Goal: Navigation & Orientation: Find specific page/section

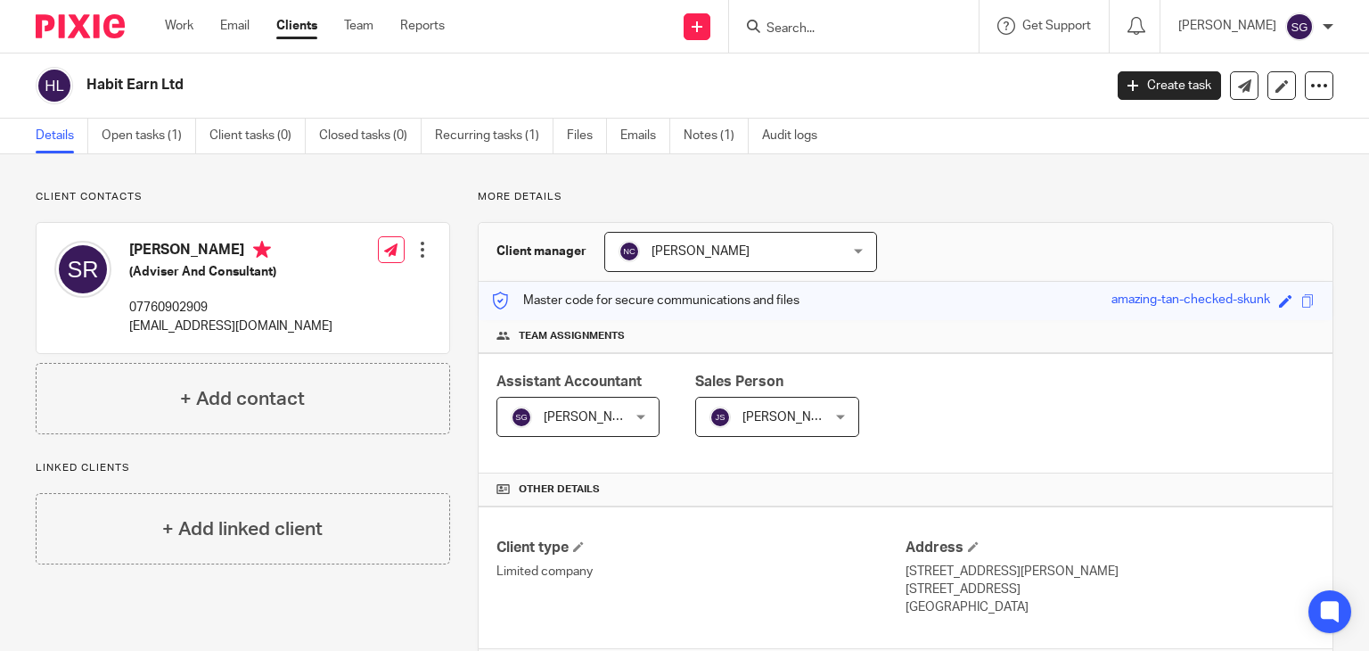
scroll to position [114, 0]
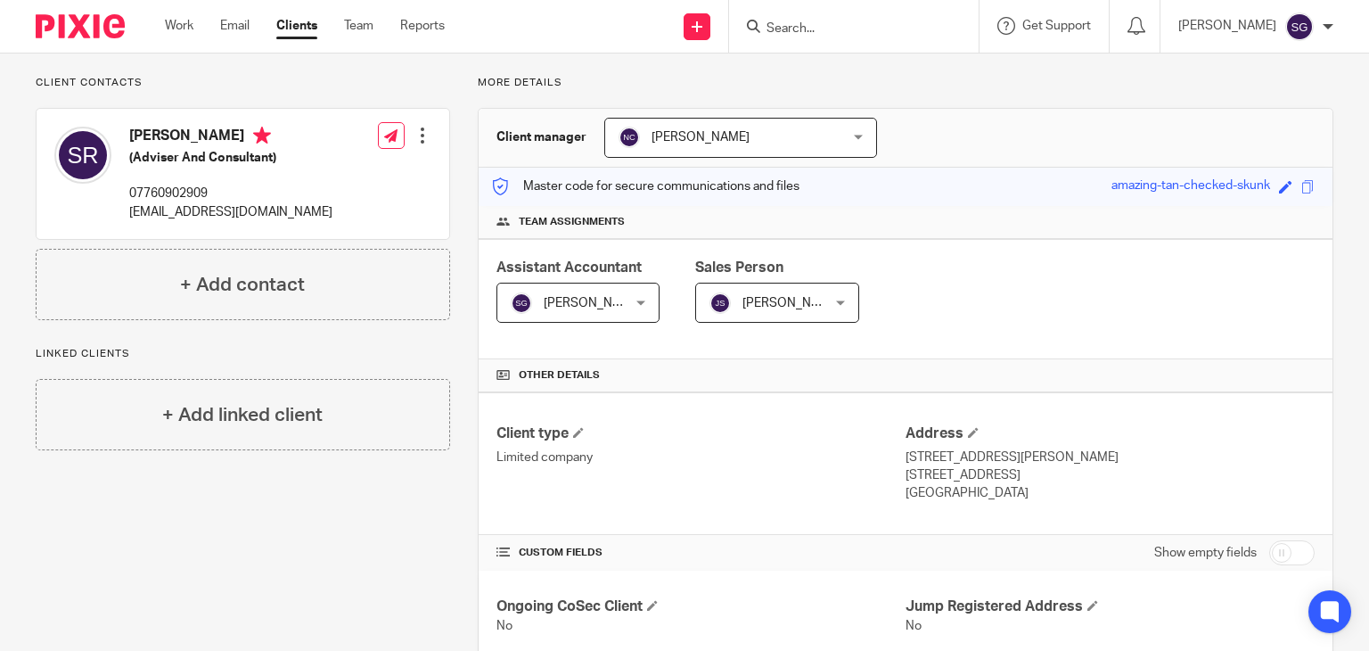
click at [825, 29] on input "Search" at bounding box center [845, 29] width 160 height 16
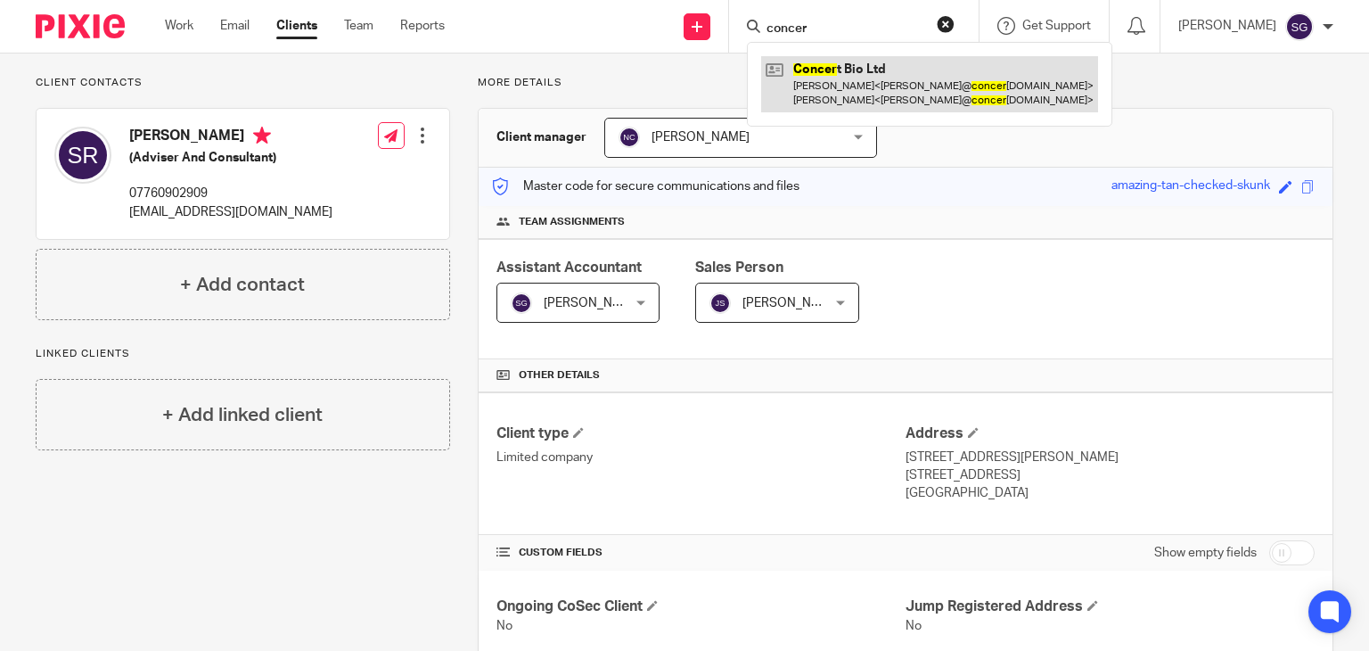
type input "concer"
click at [852, 81] on link at bounding box center [929, 83] width 337 height 55
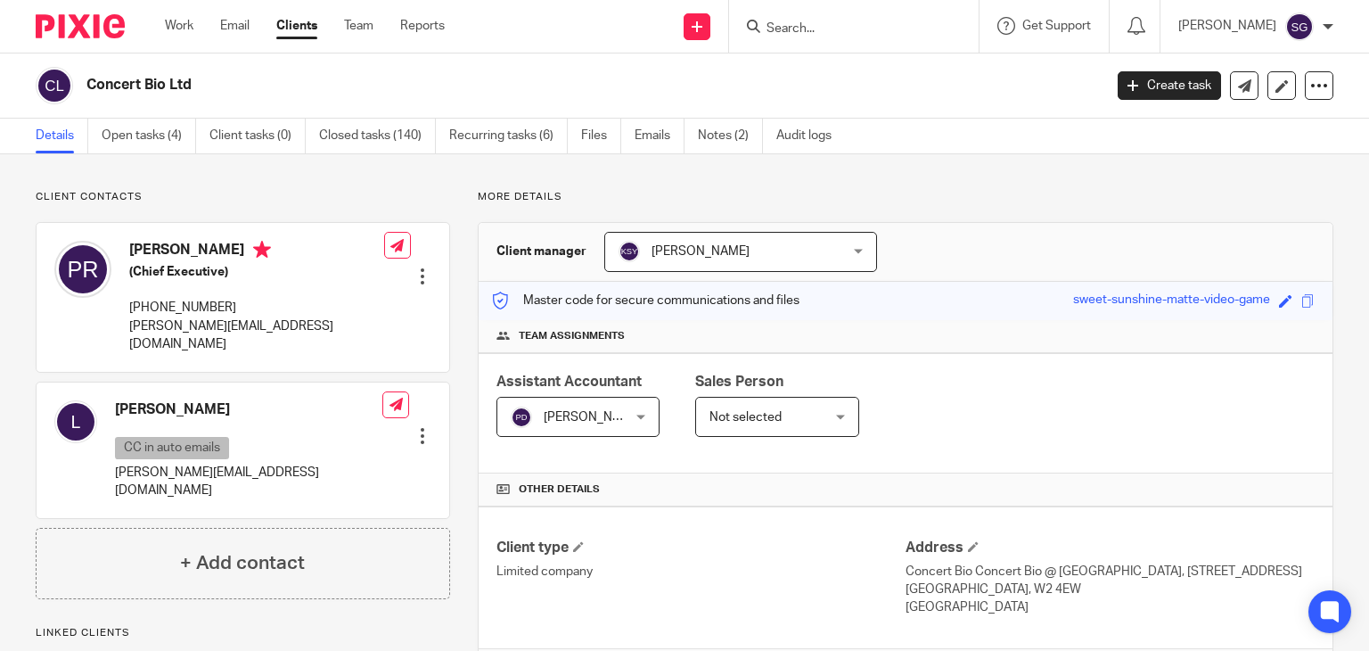
click at [118, 81] on h2 "Concert Bio Ltd" at bounding box center [488, 85] width 804 height 19
copy main "Concert Bio Ltd Create task Update from Companies House Export data Merge Archi…"
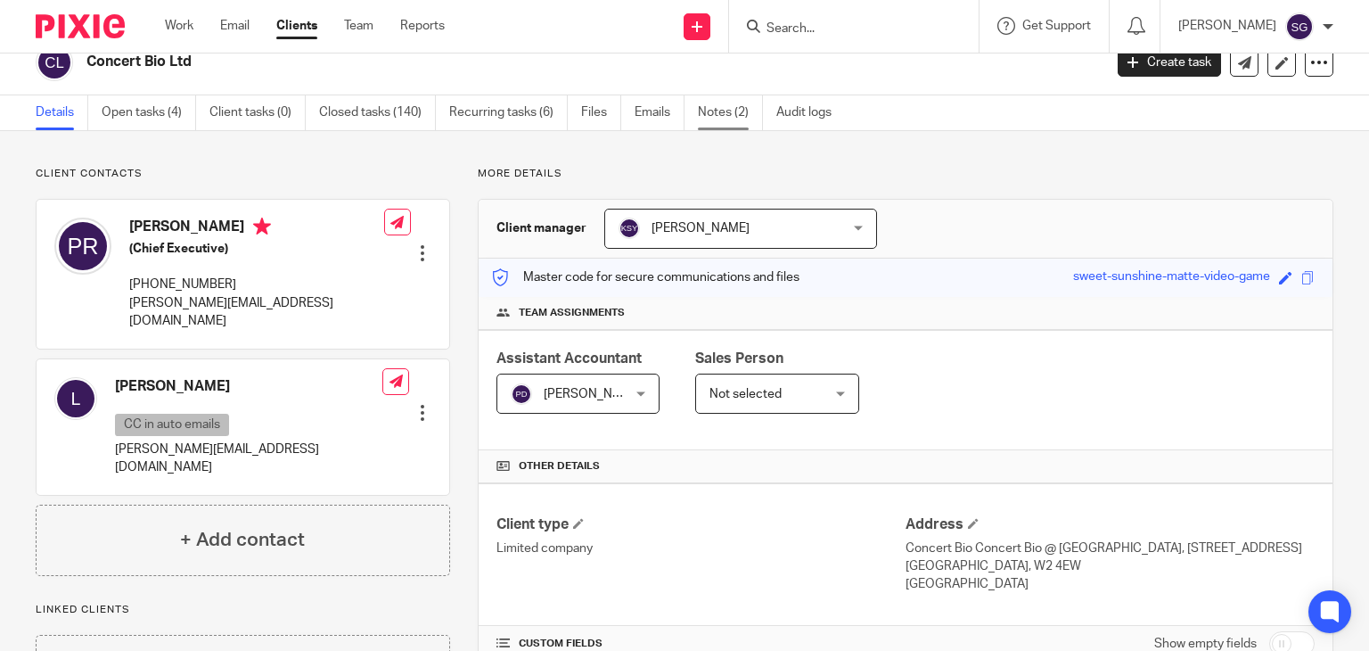
click at [733, 108] on link "Notes (2)" at bounding box center [730, 112] width 65 height 35
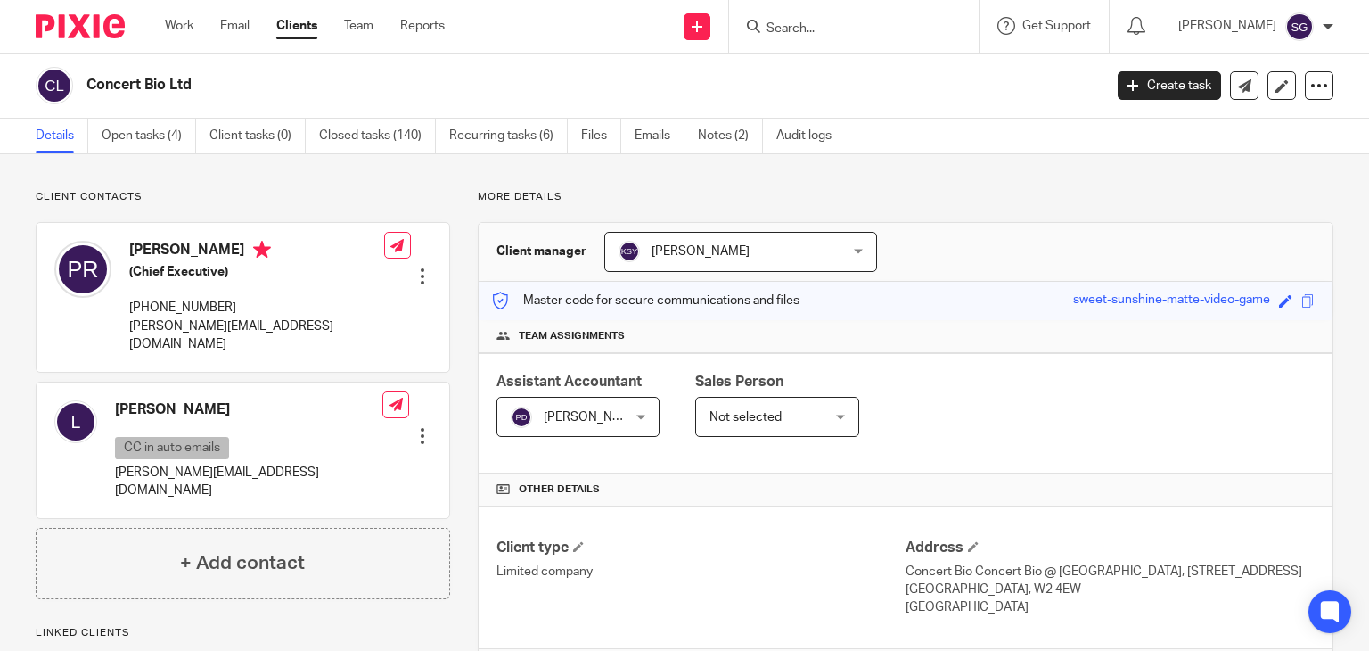
click at [845, 28] on input "Search" at bounding box center [845, 29] width 160 height 16
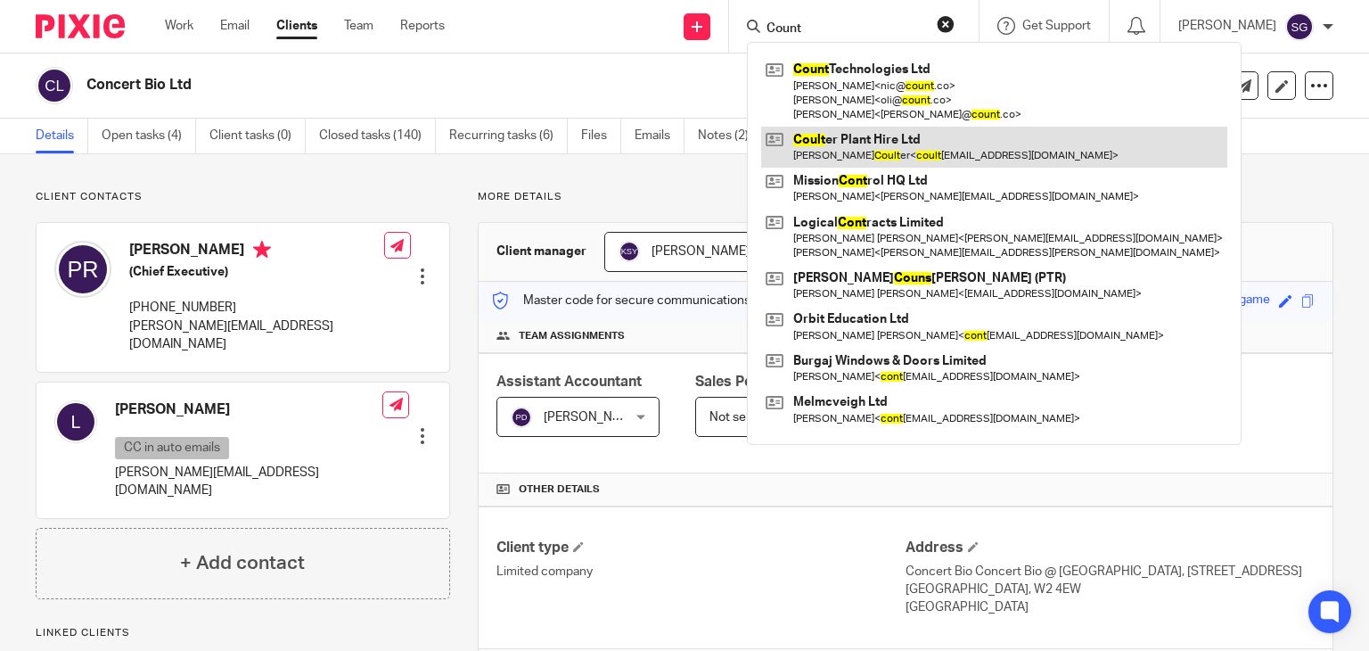
type input "Count"
click at [864, 154] on link at bounding box center [994, 147] width 466 height 41
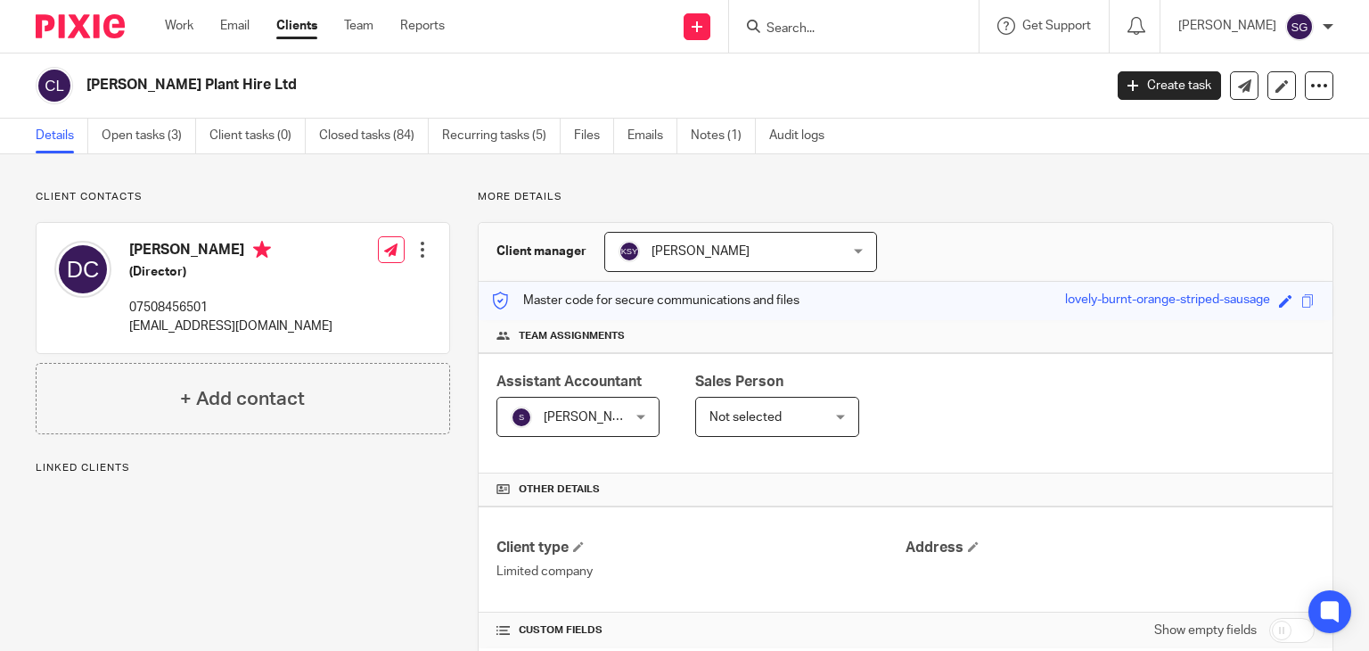
click at [180, 88] on h2 "Coulter Plant Hire Ltd" at bounding box center [488, 85] width 804 height 19
copy main "Coulter Plant Hire Ltd Create task Update from Companies House Export data Merg…"
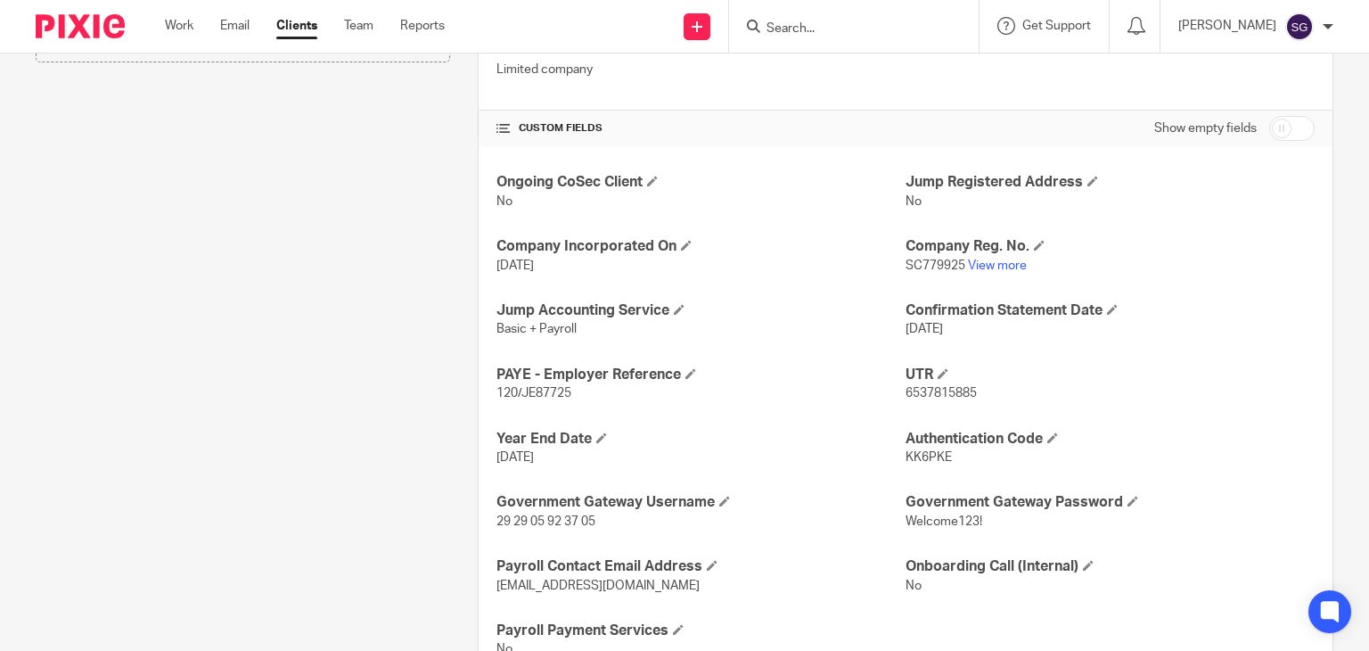
scroll to position [503, 0]
click at [810, 26] on input "Search" at bounding box center [845, 29] width 160 height 16
type input "w"
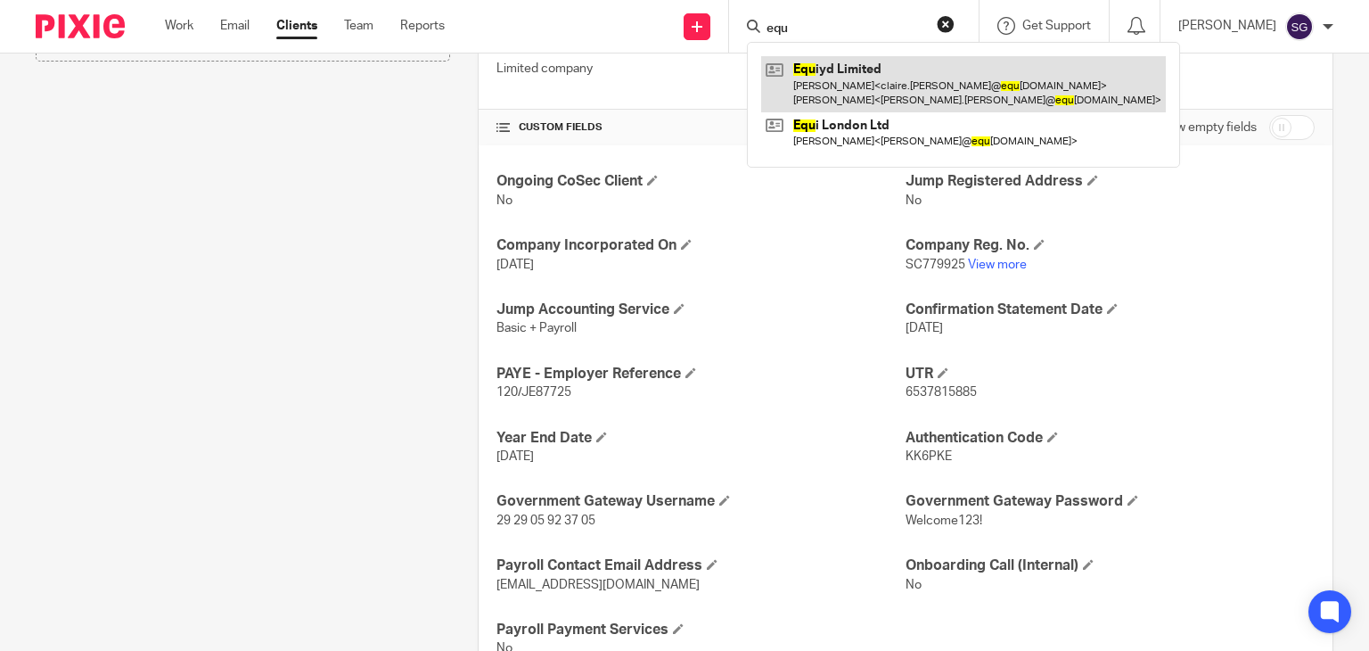
type input "equ"
click at [824, 83] on link at bounding box center [963, 83] width 405 height 55
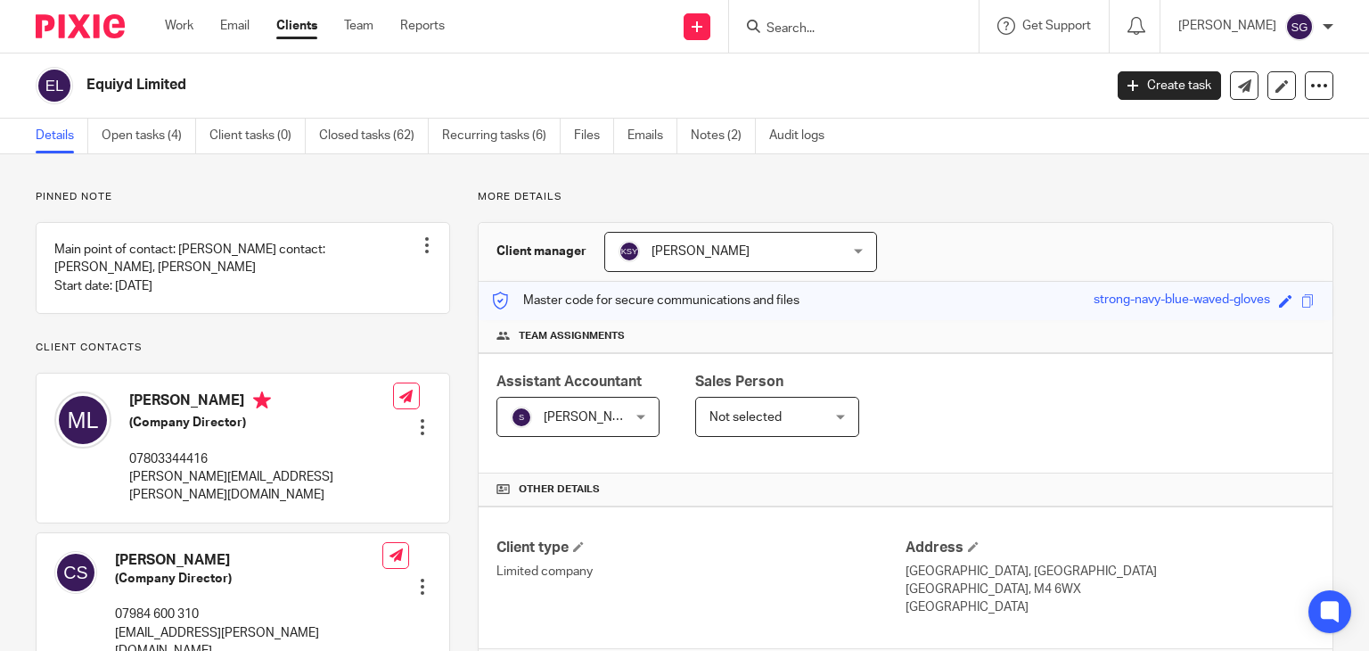
click at [145, 86] on h2 "Equiyd Limited" at bounding box center [488, 85] width 804 height 19
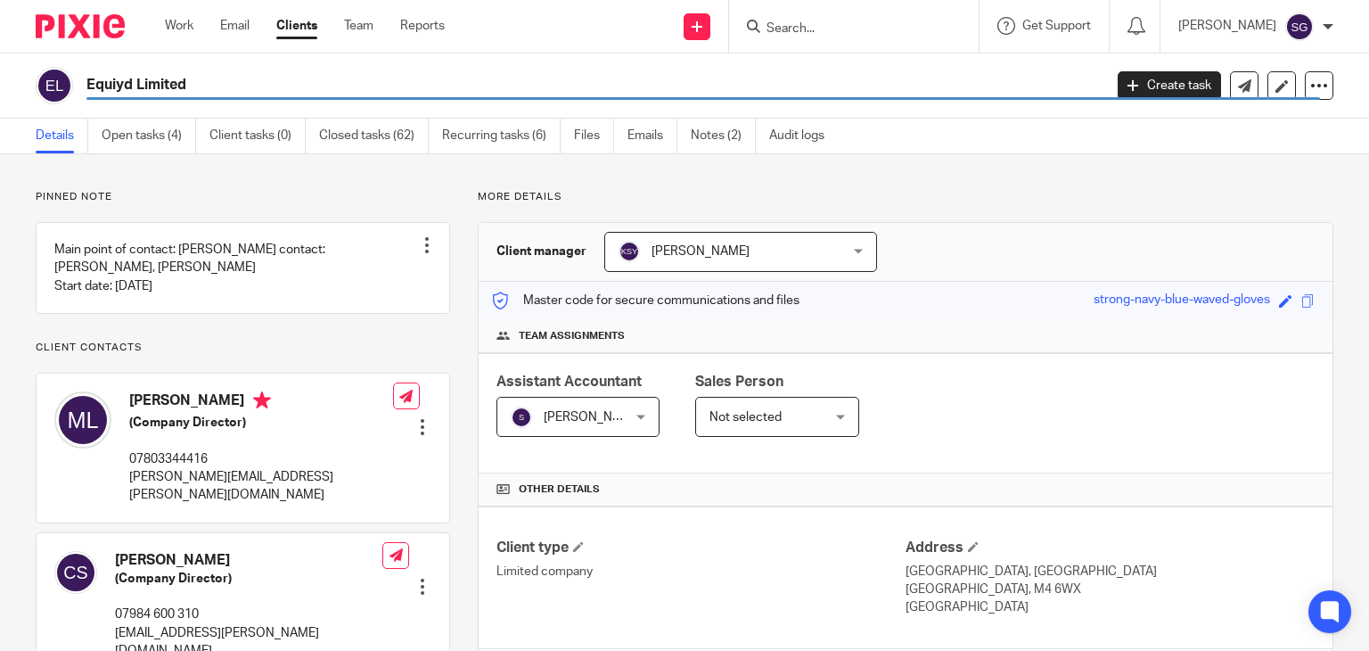
copy main "Equiyd Limited Create task Update from Companies House Export data Merge Archiv…"
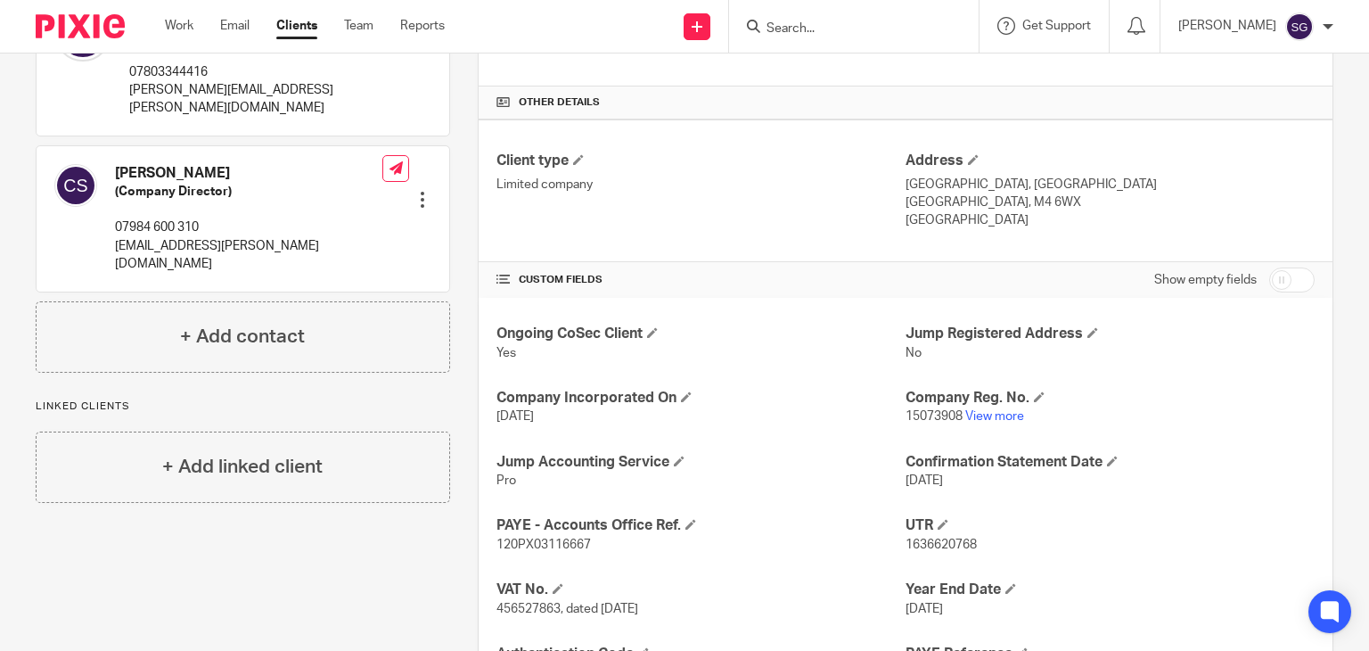
scroll to position [385, 0]
click at [807, 23] on input "Search" at bounding box center [845, 29] width 160 height 16
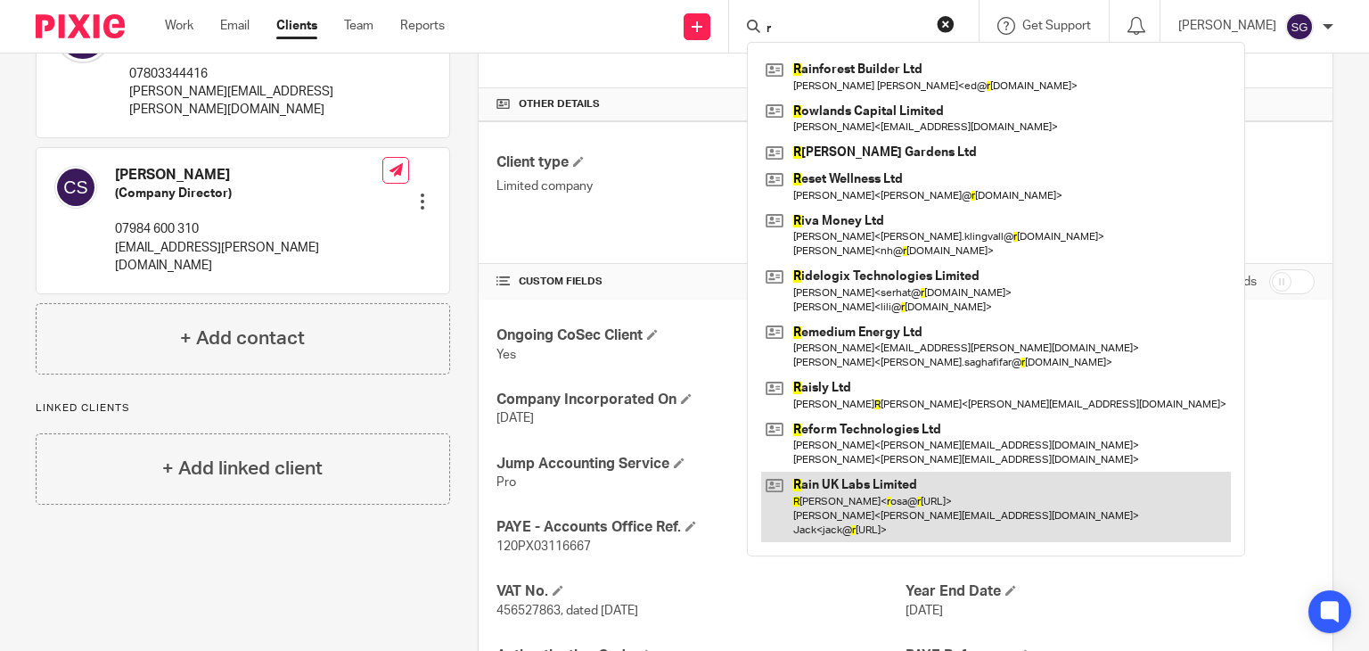
type input "r"
click at [916, 479] on link at bounding box center [996, 506] width 470 height 70
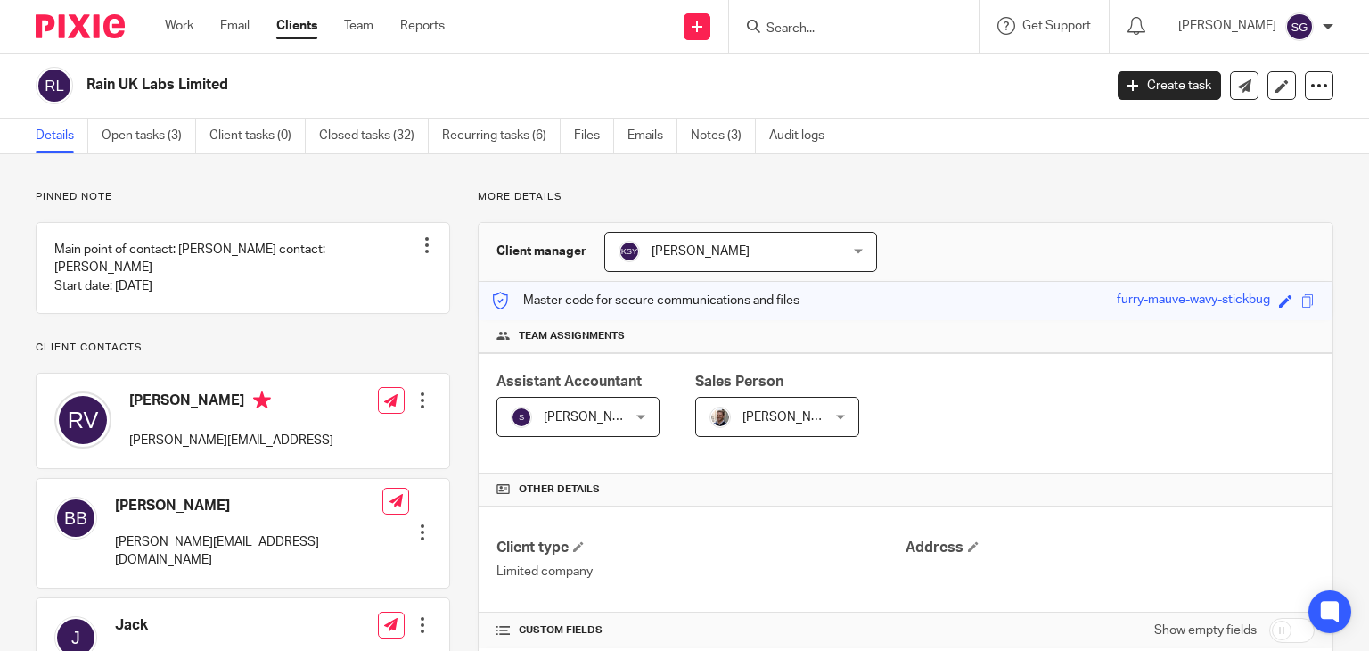
click at [173, 88] on h2 "Rain UK Labs Limited" at bounding box center [488, 85] width 804 height 19
copy main "Rain UK Labs Limited Create task Update from Companies House Export data Merge …"
click at [799, 29] on input "Search" at bounding box center [845, 29] width 160 height 16
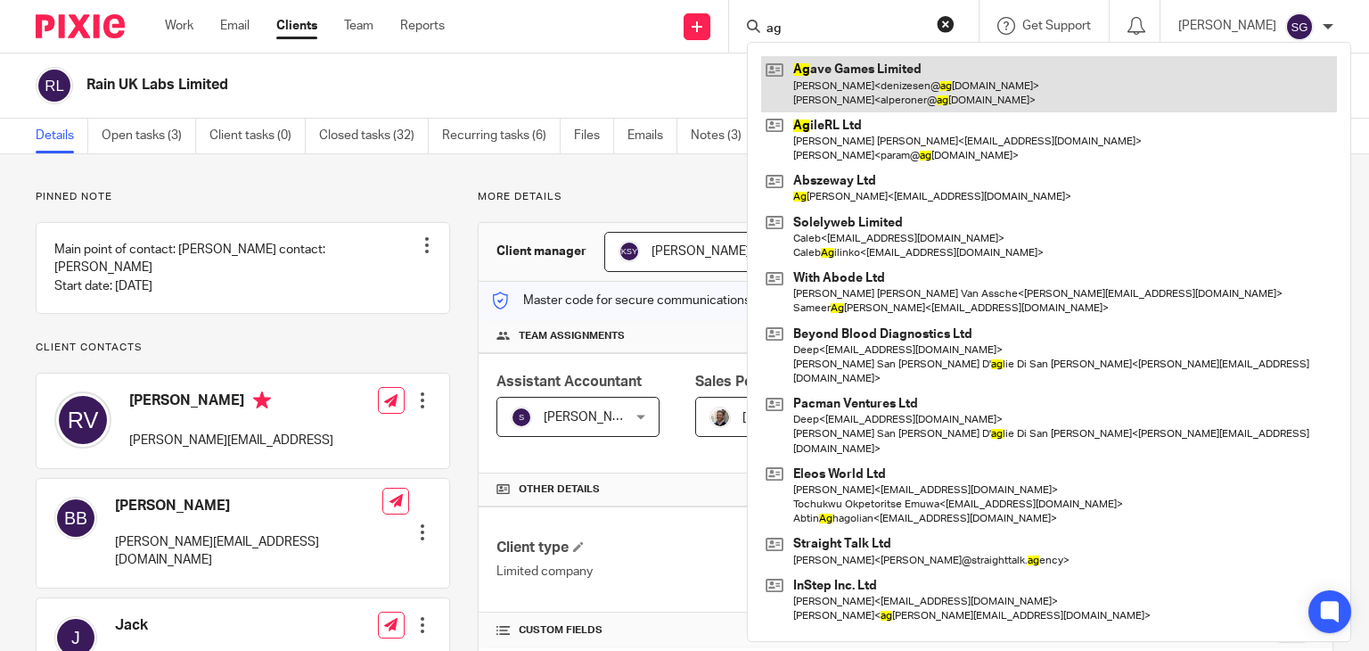
type input "ag"
click at [872, 86] on link at bounding box center [1049, 83] width 576 height 55
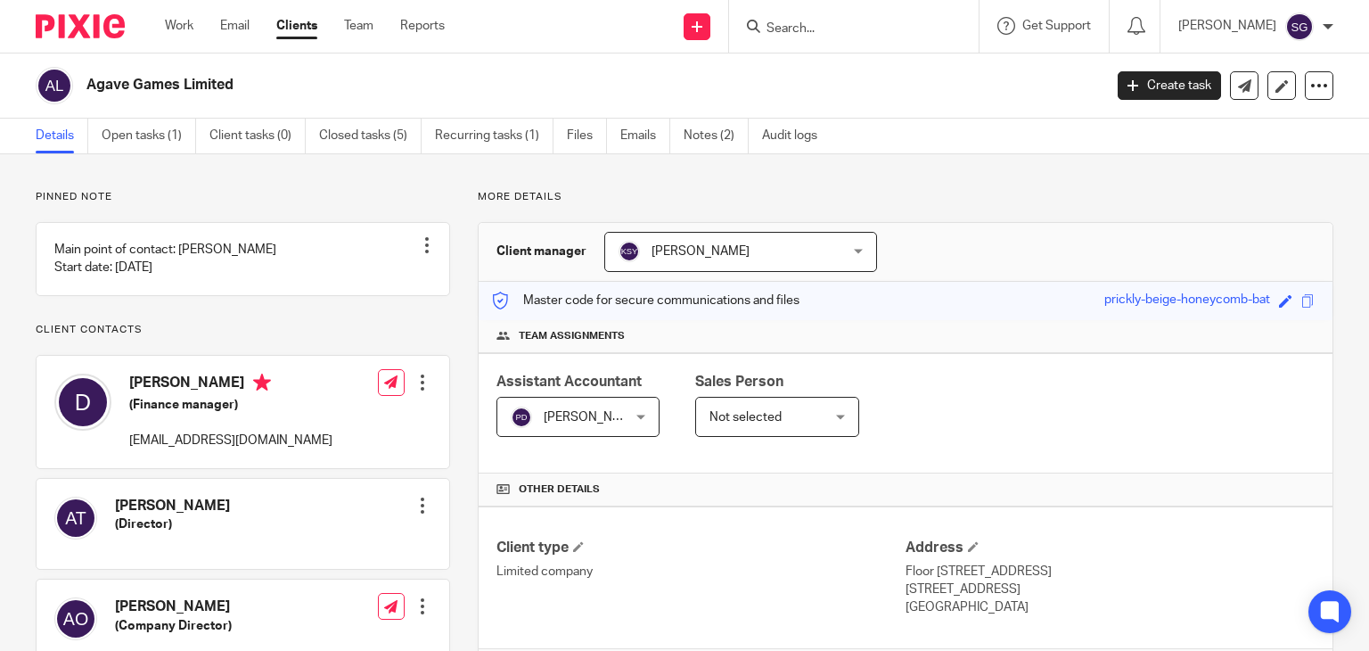
click at [203, 88] on h2 "Agave Games Limited" at bounding box center [488, 85] width 804 height 19
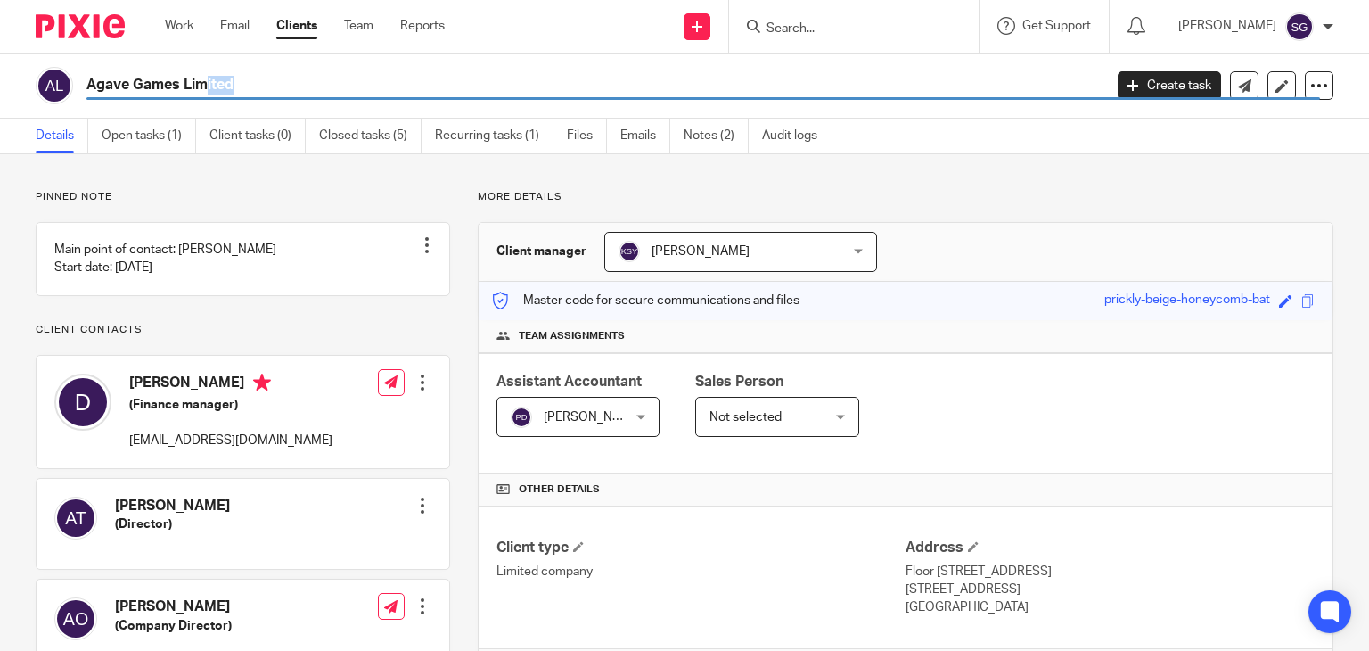
copy main "Agave Games Limited Create task Update from Companies House Export data Merge A…"
click at [790, 21] on input "Search" at bounding box center [845, 29] width 160 height 16
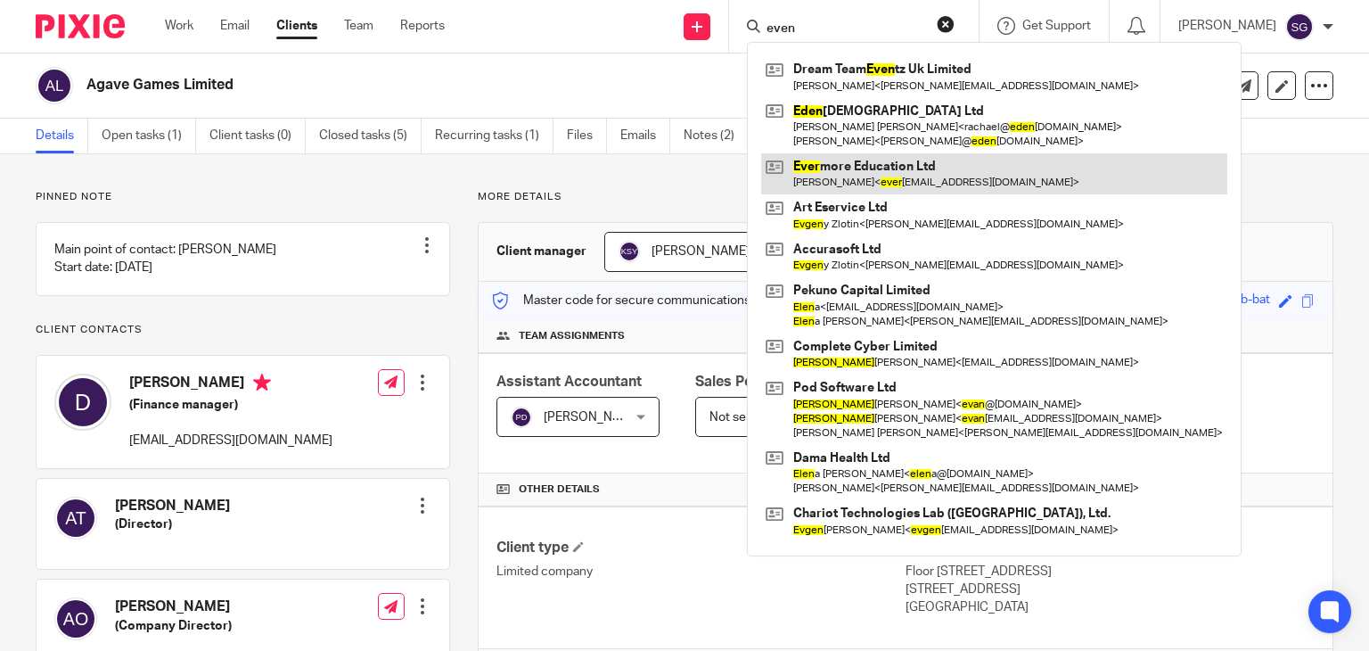
type input "even"
click at [880, 181] on link at bounding box center [994, 173] width 466 height 41
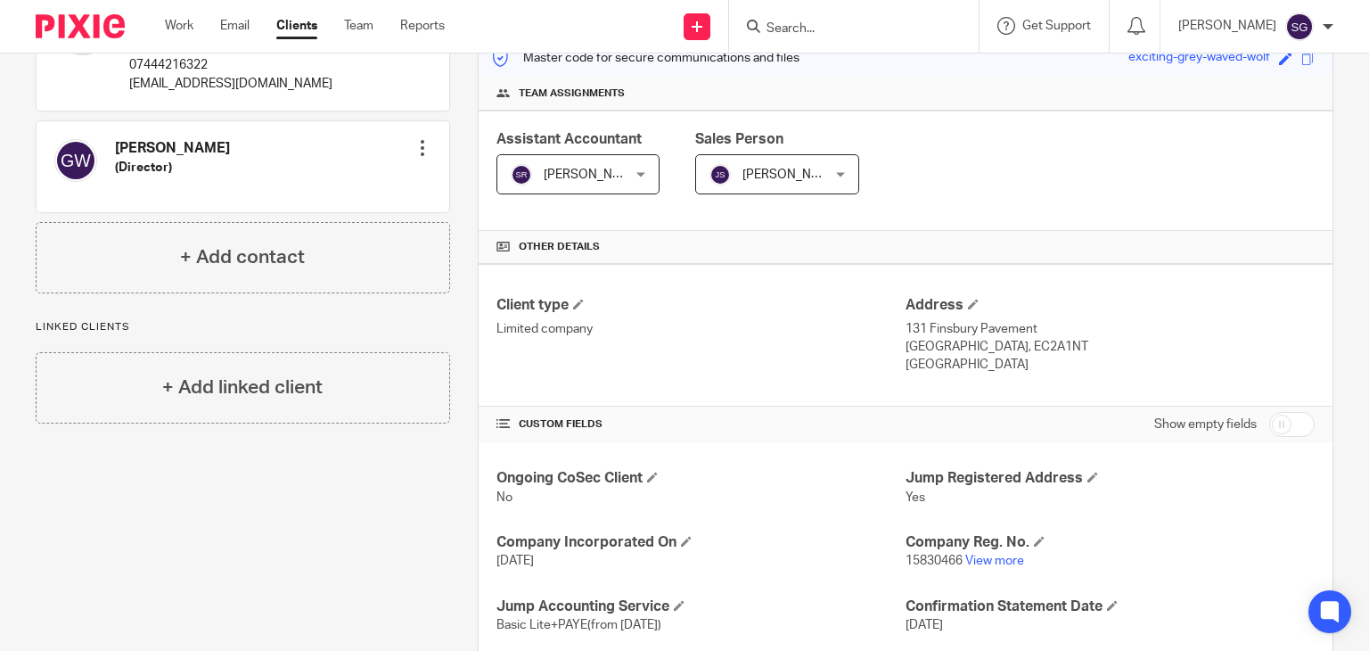
scroll to position [544, 0]
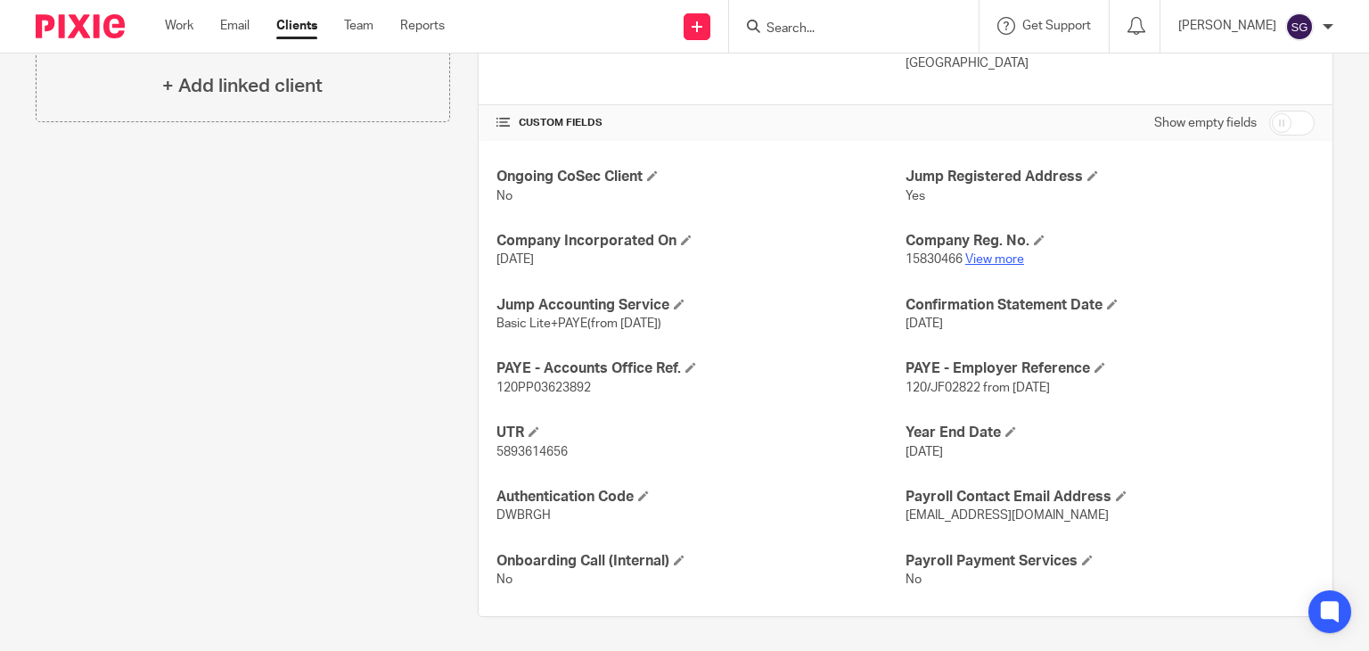
click at [982, 255] on link "View more" at bounding box center [994, 259] width 59 height 12
